Goal: Find contact information: Find contact information

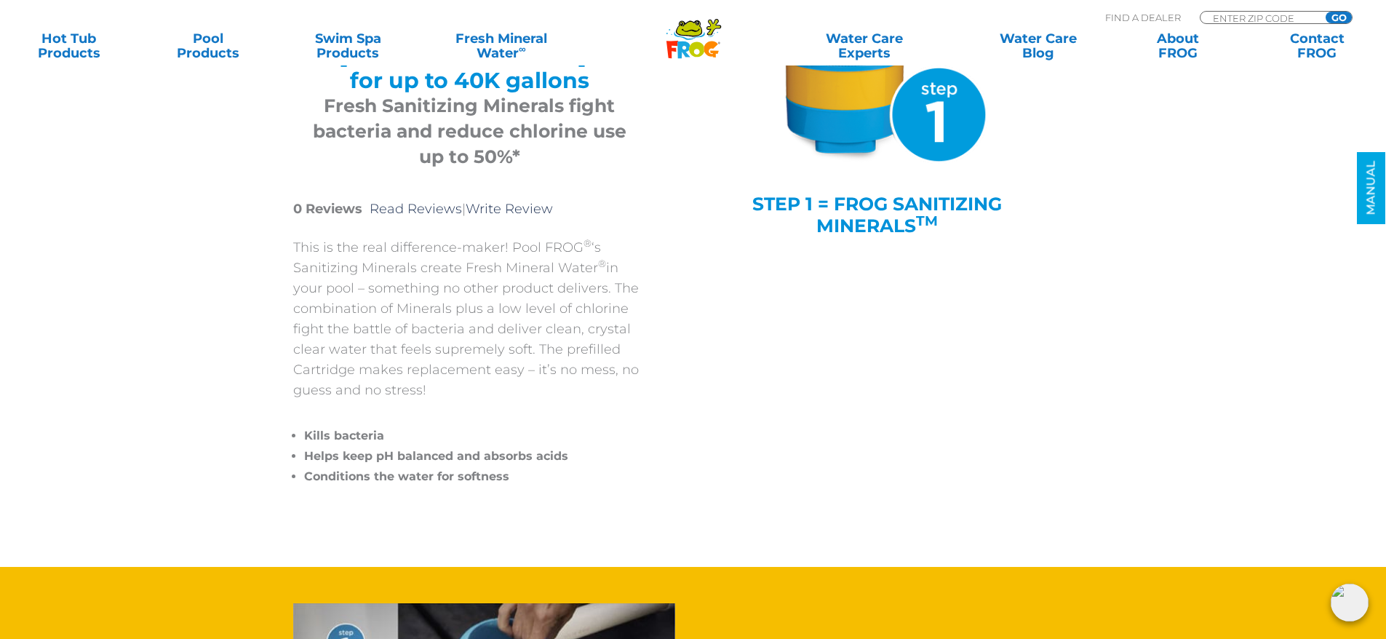
click at [964, 298] on div "POOL FROG® Mineral Reservoir Mineral Reservoir ® for up to 40K gallons Fresh Sa…" at bounding box center [682, 183] width 851 height 767
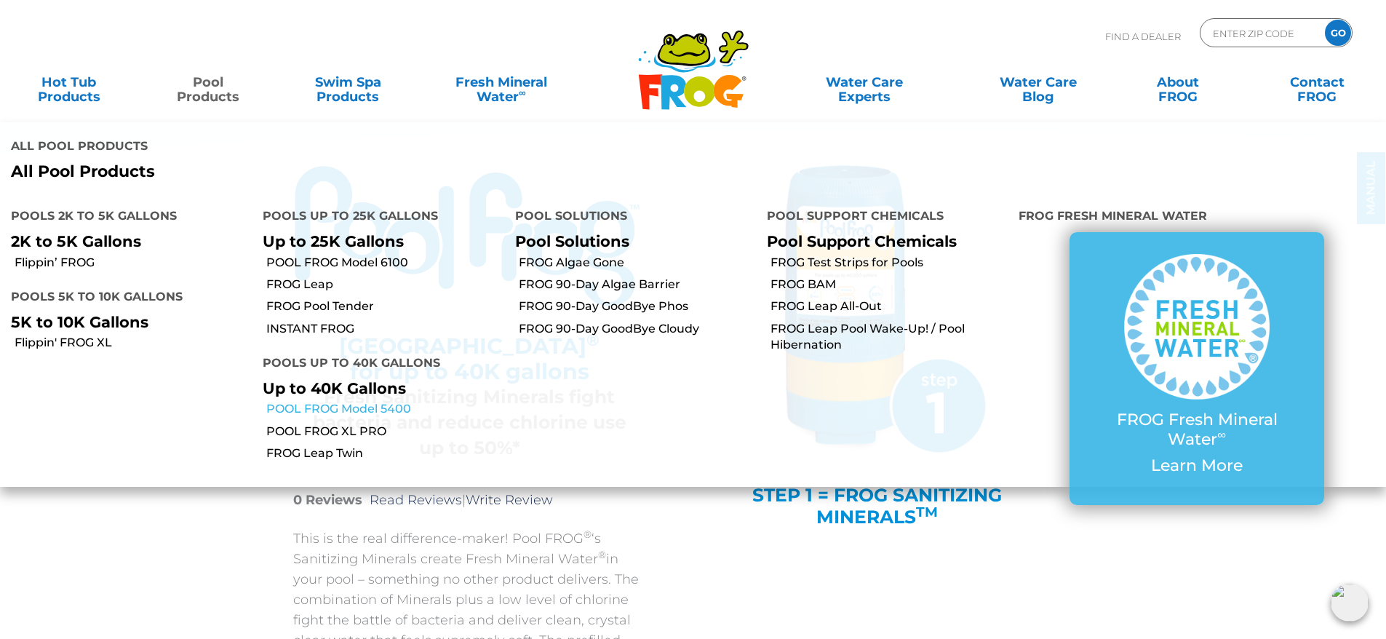
click at [348, 401] on link "POOL FROG Model 5400" at bounding box center [384, 409] width 237 height 16
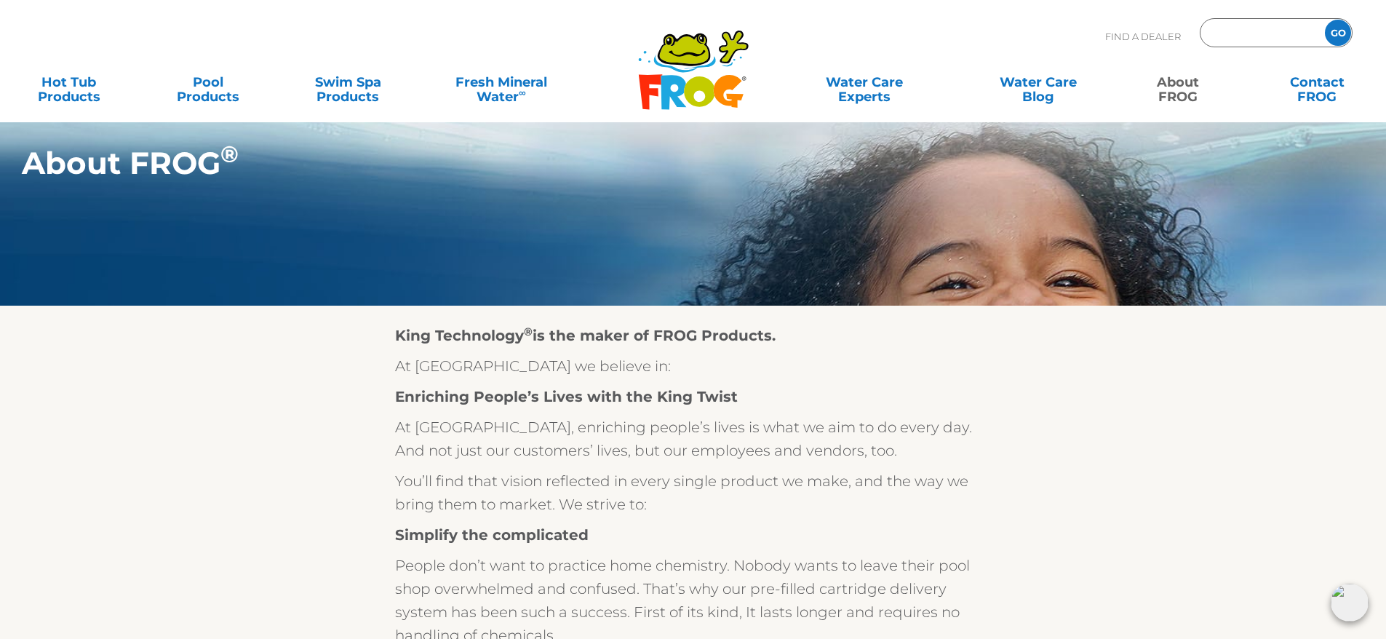
click at [1242, 33] on input "Zip Code Form" at bounding box center [1260, 33] width 98 height 21
type input "11787"
click at [1340, 35] on input "GO" at bounding box center [1338, 33] width 26 height 26
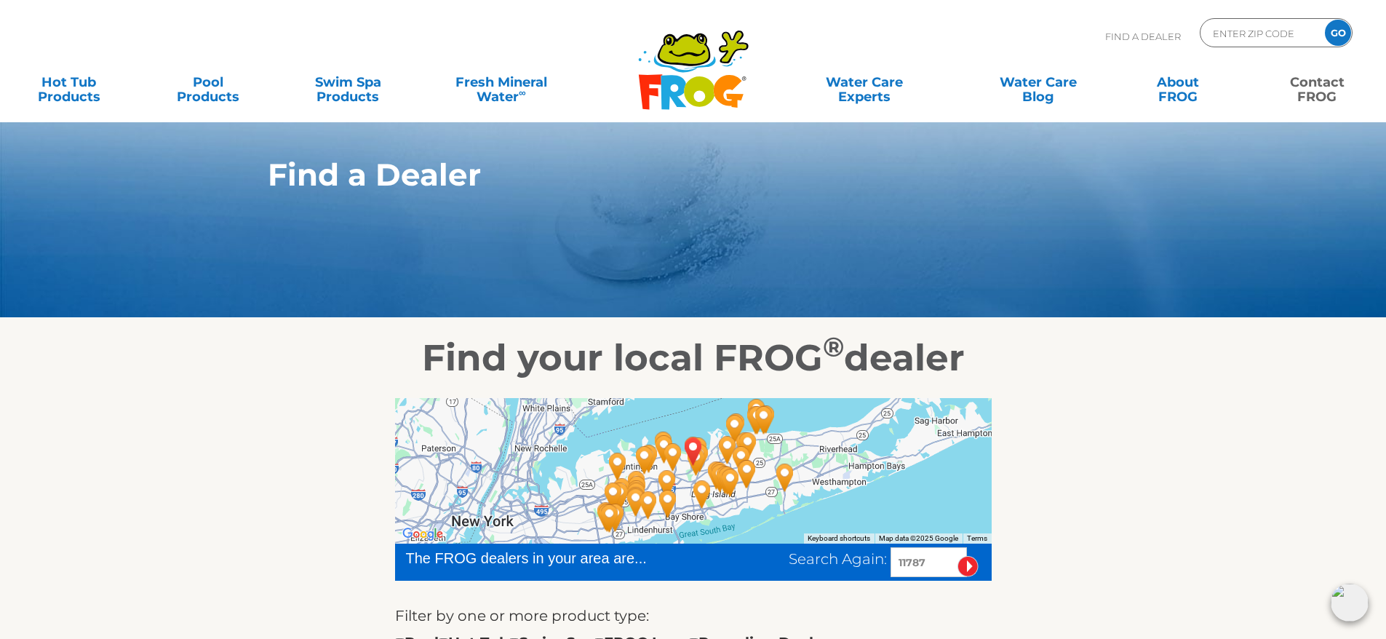
click at [1329, 85] on link "Contact FROG" at bounding box center [1317, 82] width 108 height 29
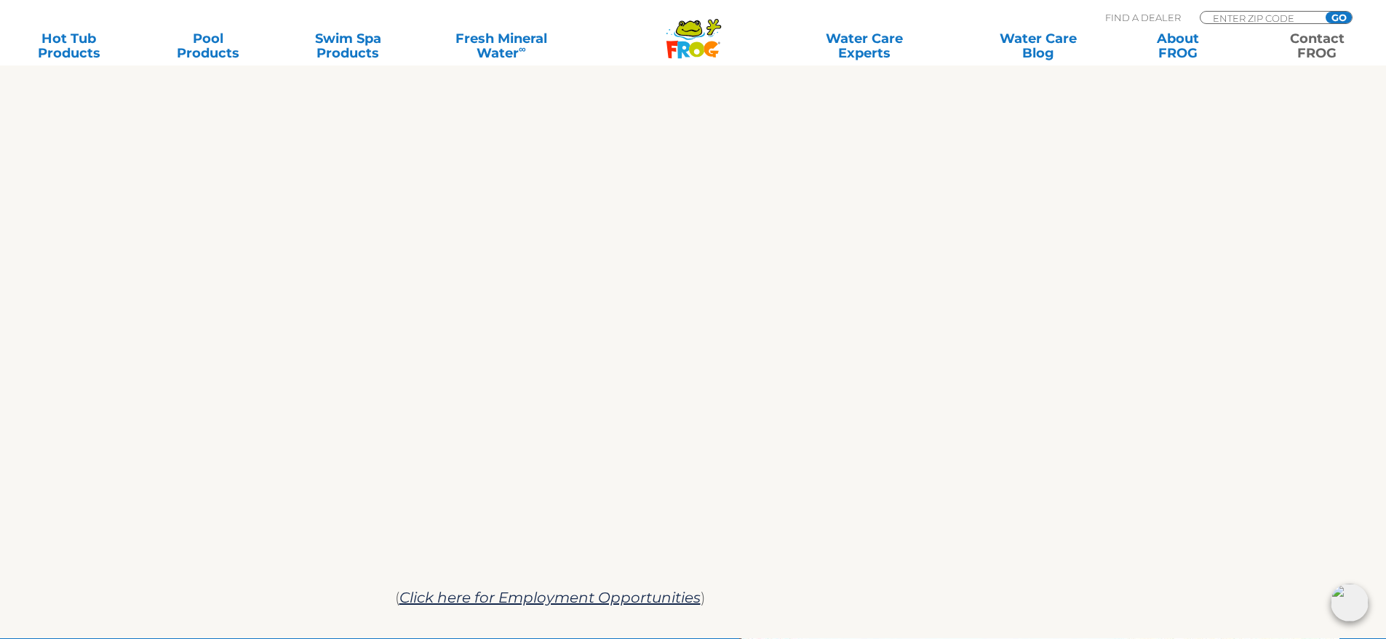
scroll to position [721, 0]
